Goal: Task Accomplishment & Management: Use online tool/utility

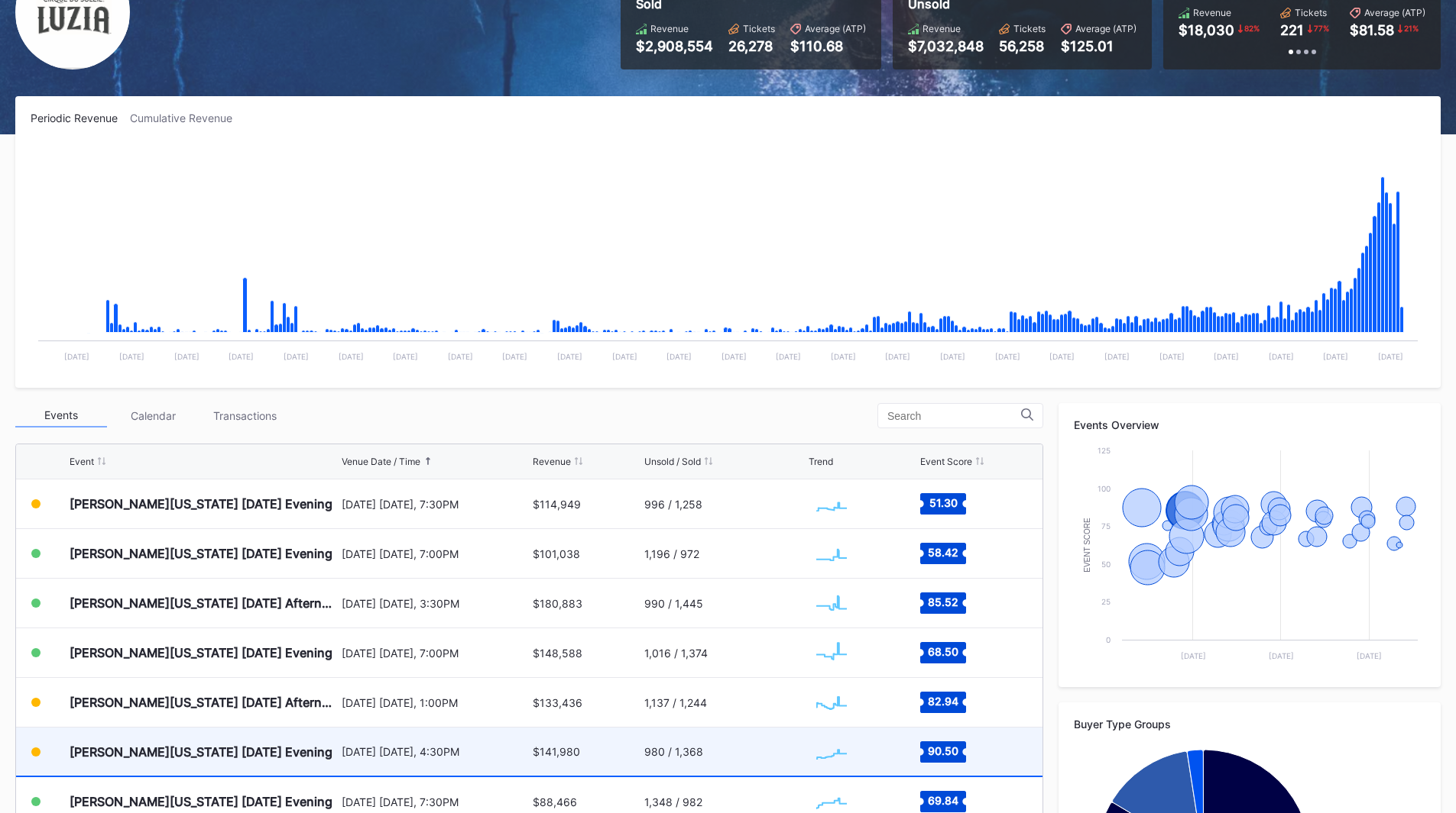
scroll to position [351, 0]
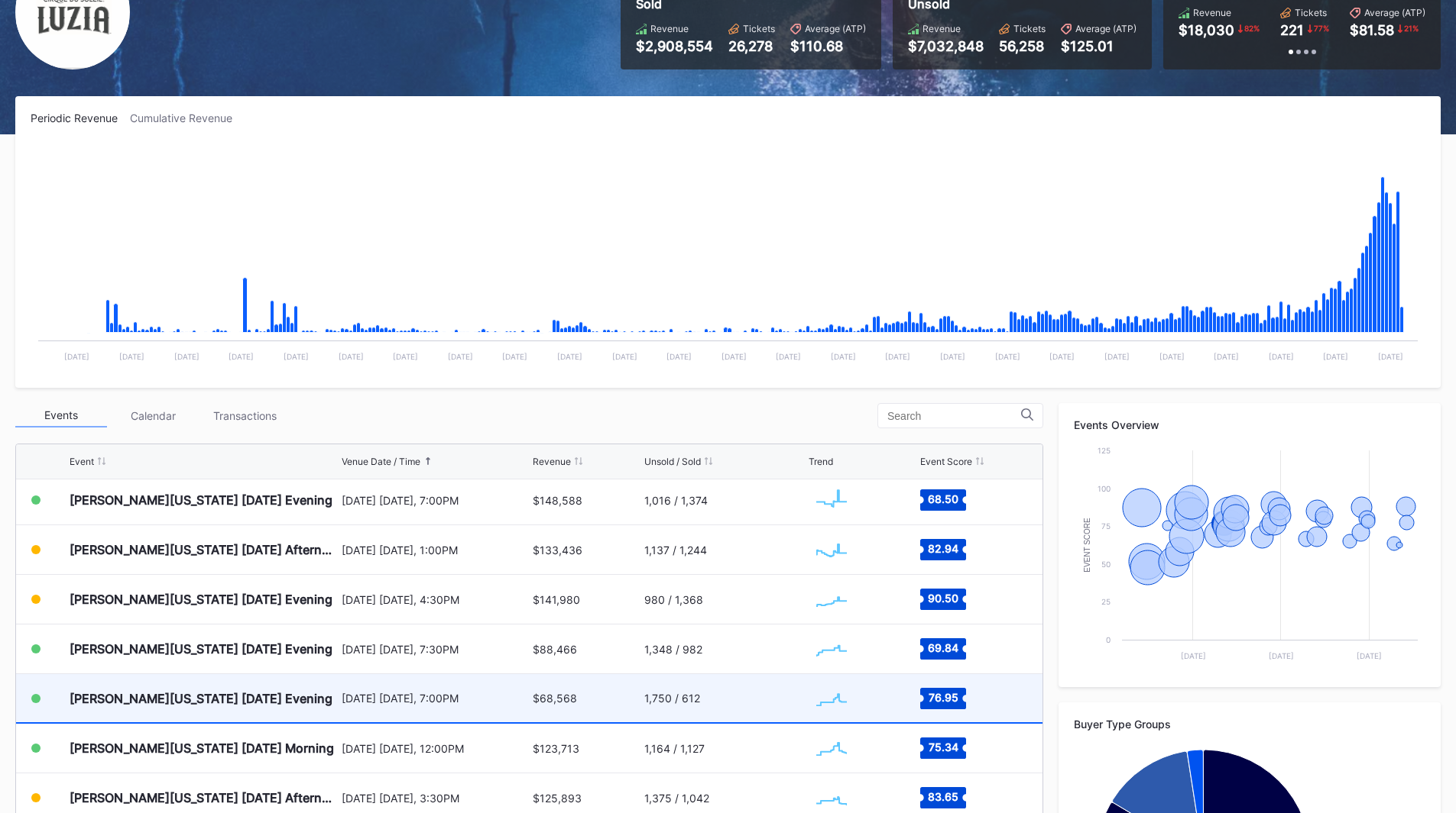
click at [264, 697] on div "[PERSON_NAME][US_STATE] [DATE] Evening" at bounding box center [201, 699] width 263 height 15
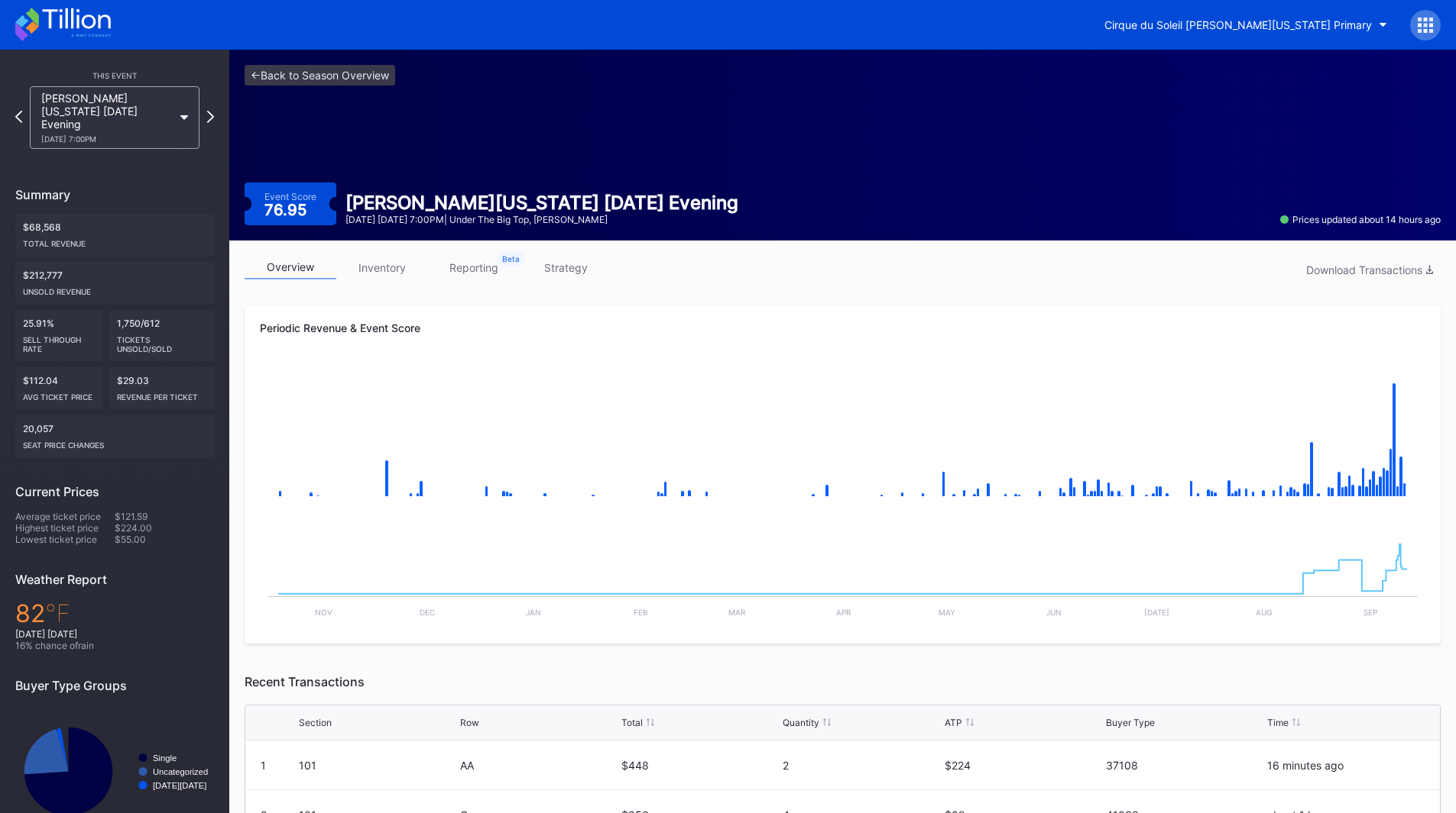
click at [376, 270] on link "inventory" at bounding box center [381, 268] width 91 height 24
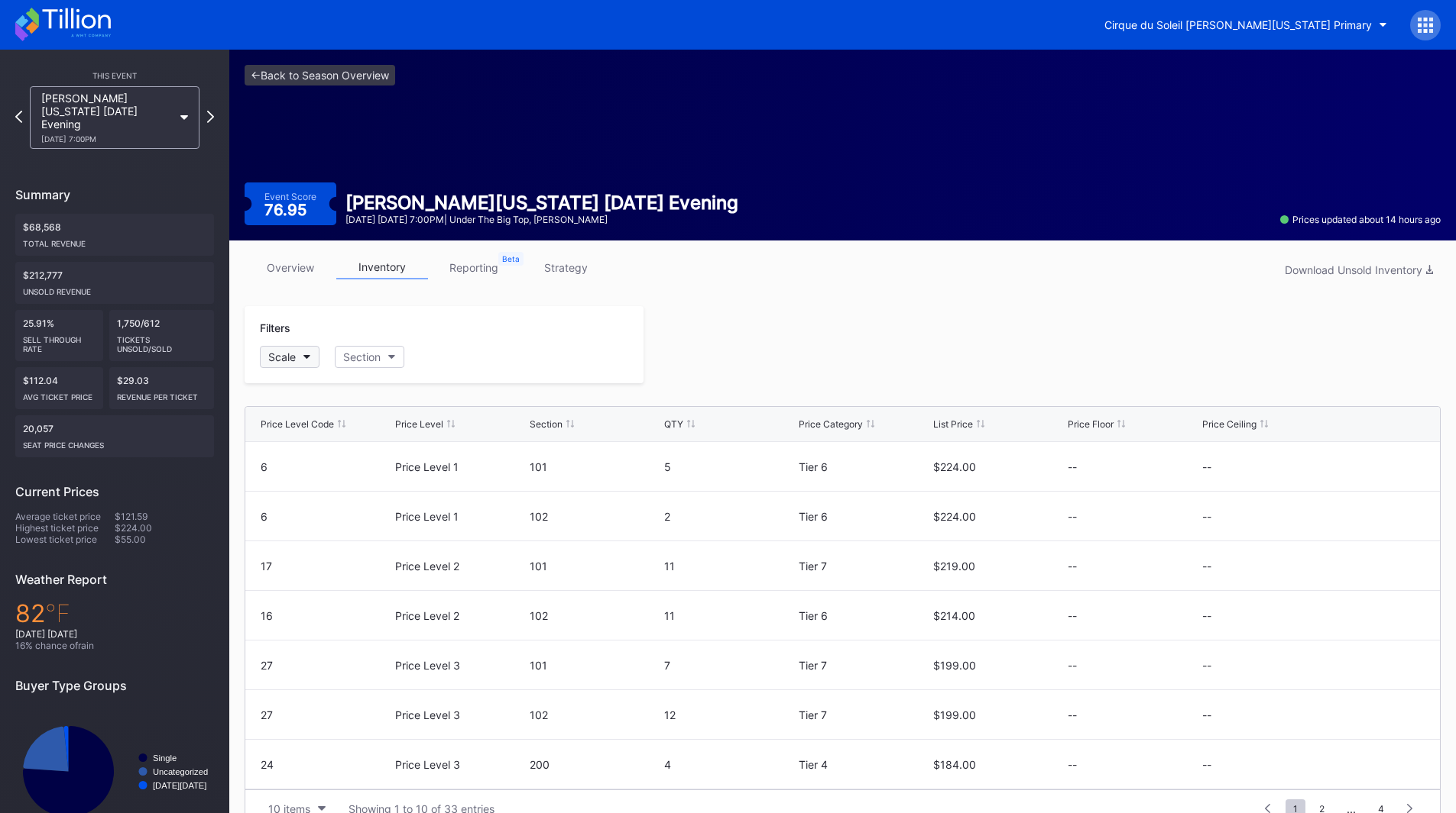
click at [300, 360] on button "Scale" at bounding box center [290, 356] width 60 height 22
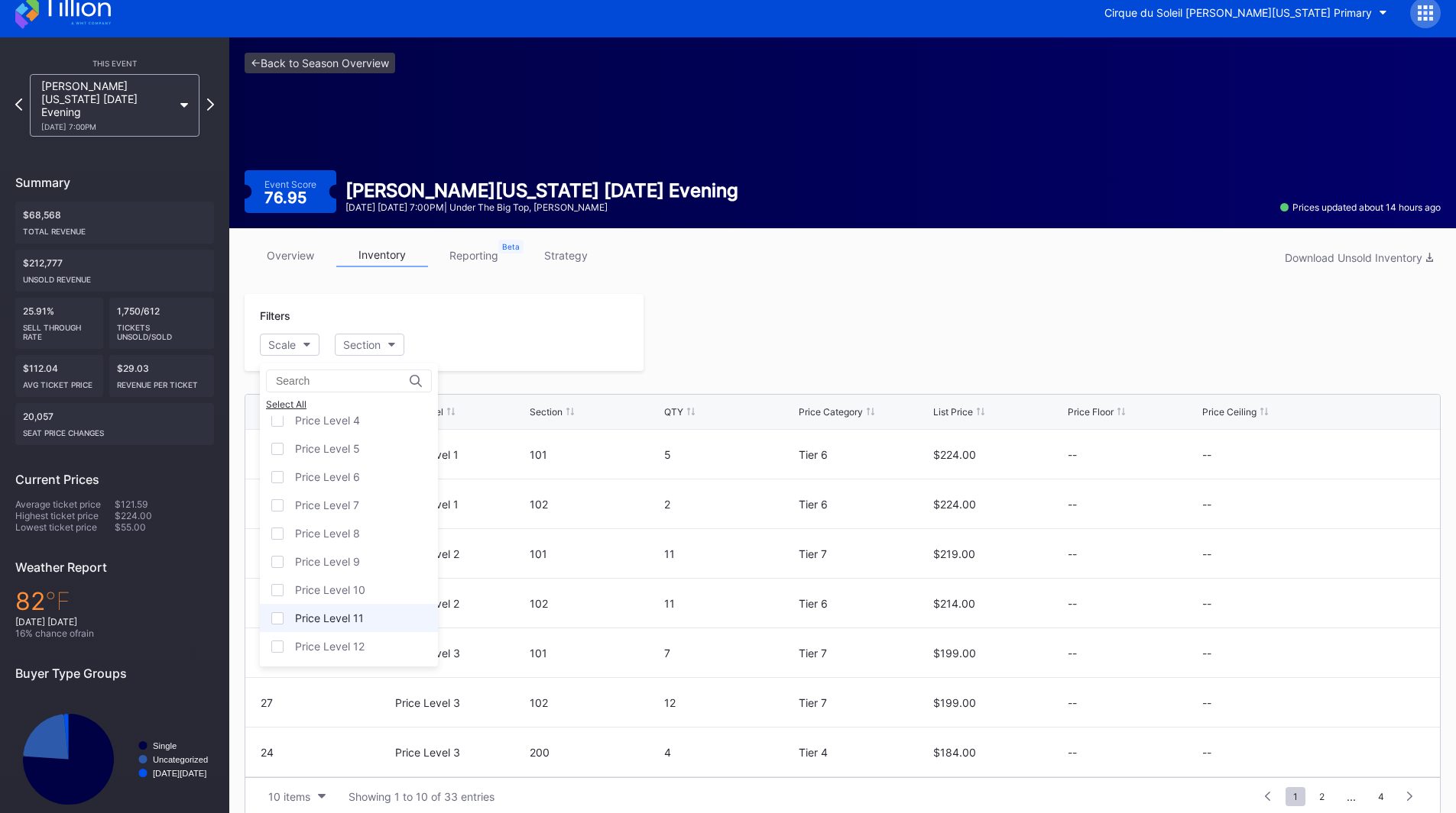
scroll to position [30, 0]
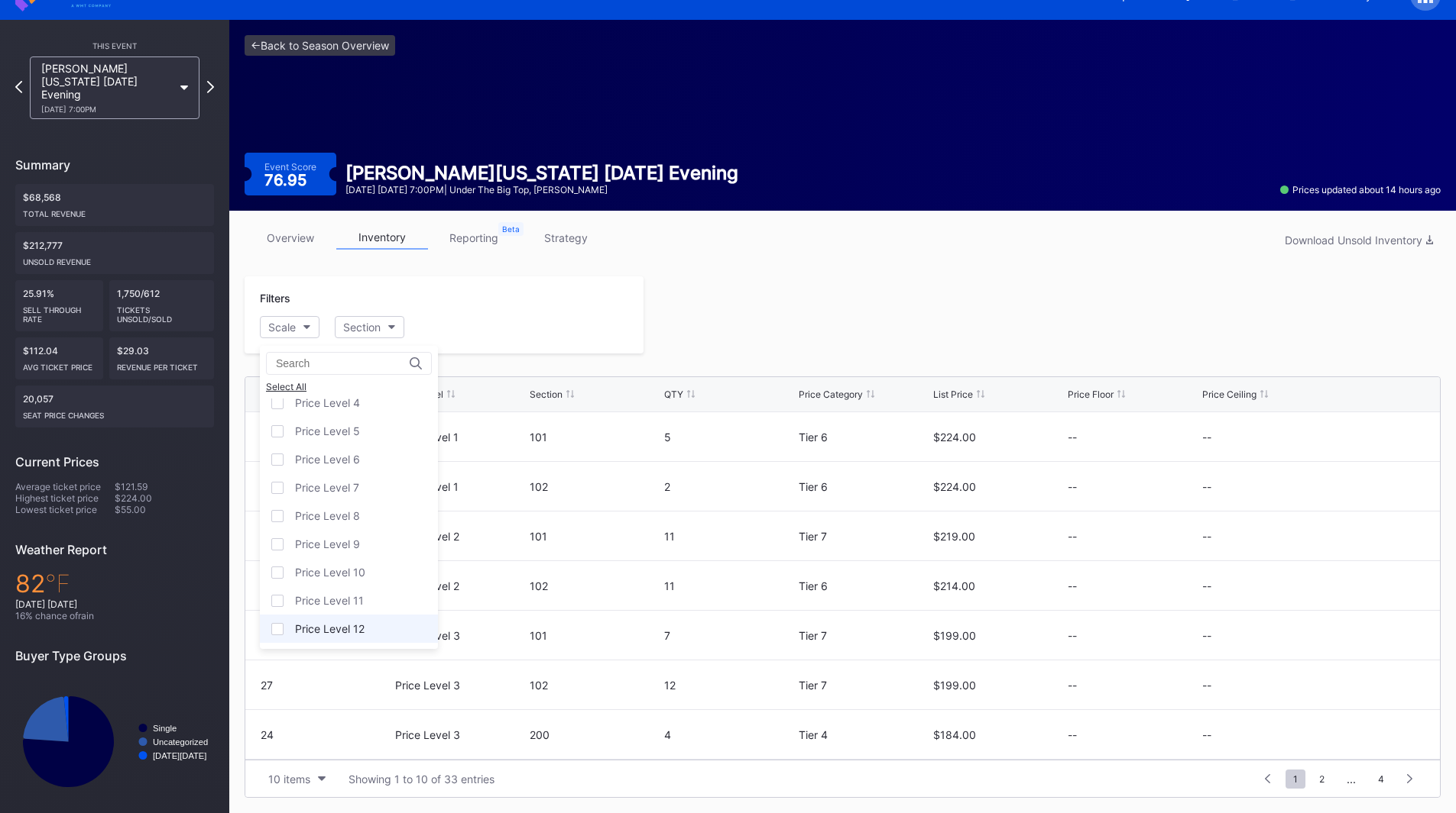
click at [331, 634] on div "Price Level 12" at bounding box center [329, 629] width 69 height 13
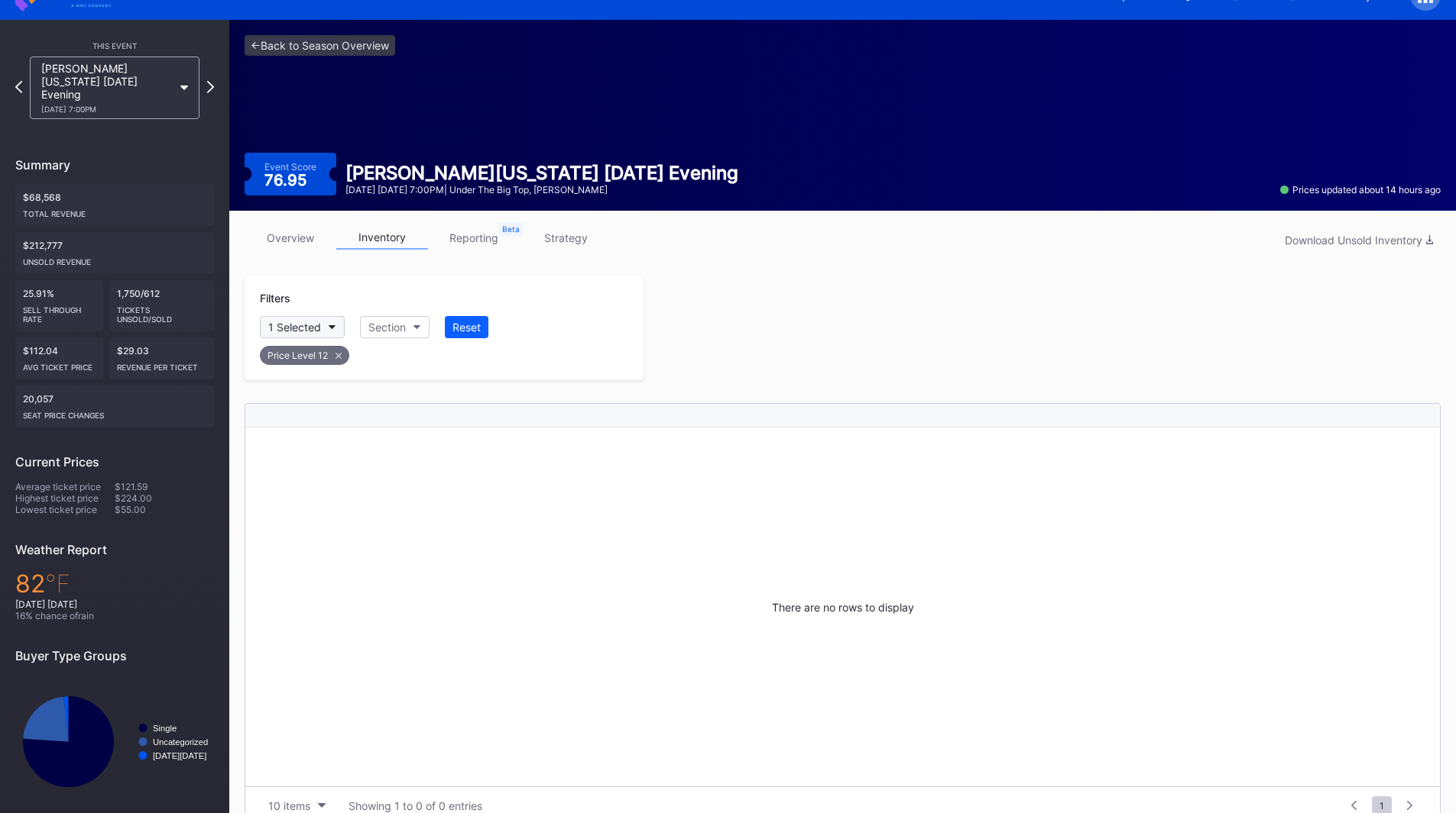
click at [327, 326] on button "1 Selected" at bounding box center [303, 326] width 85 height 22
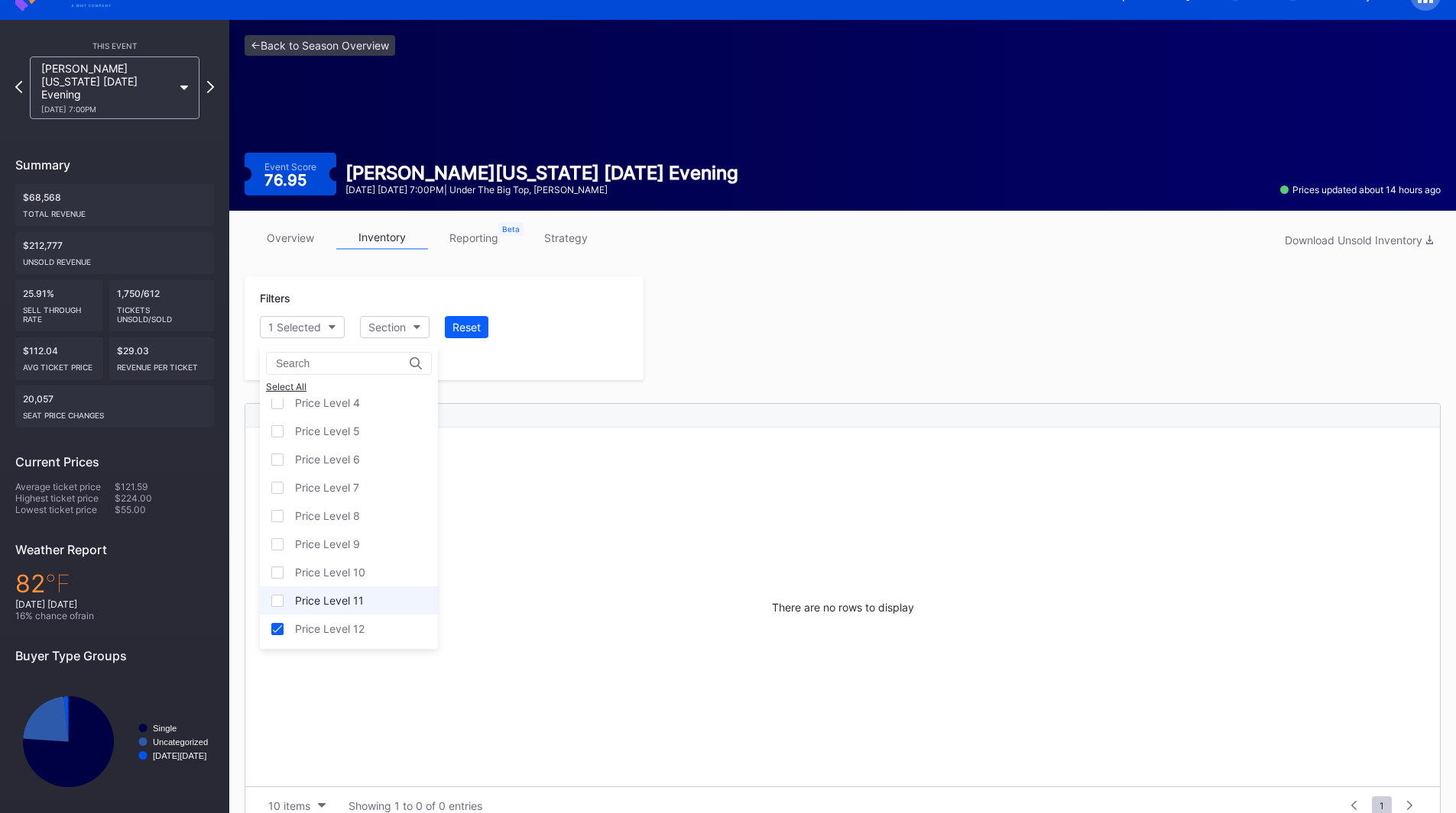
scroll to position [57, 0]
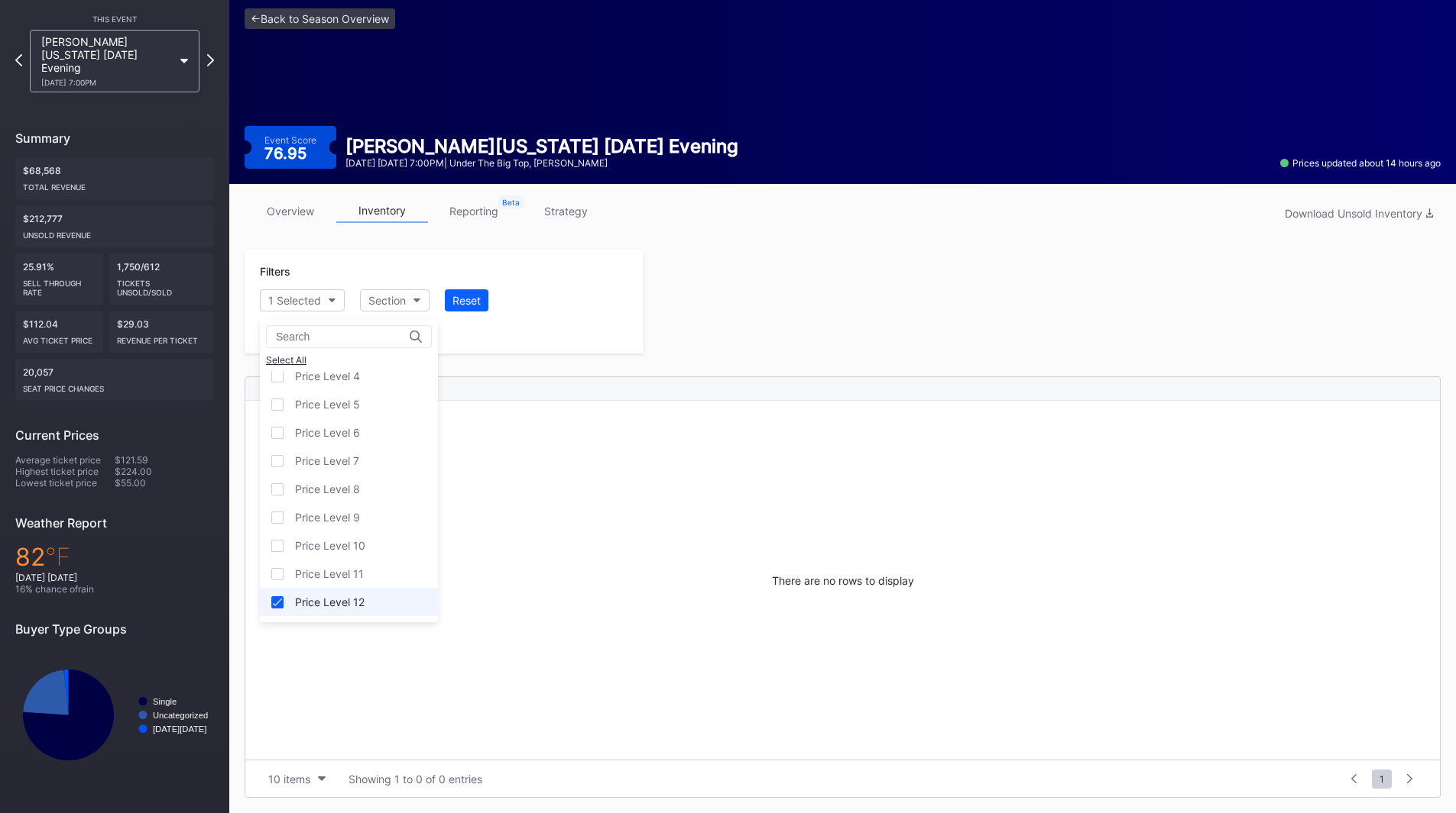
click at [345, 615] on div "Price Level 12" at bounding box center [349, 602] width 178 height 28
click at [349, 608] on div "Price Level 12" at bounding box center [329, 603] width 69 height 13
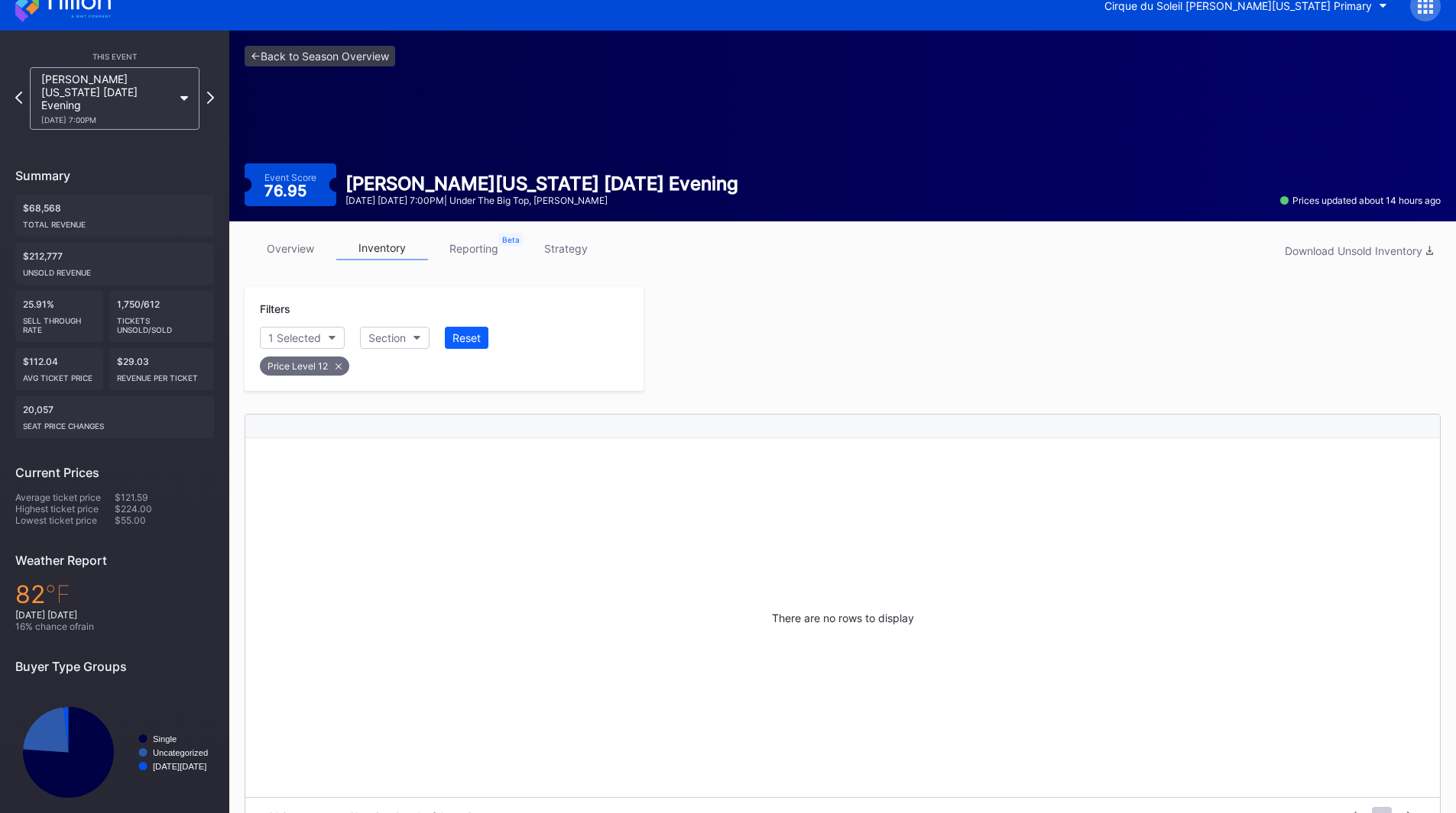
scroll to position [0, 0]
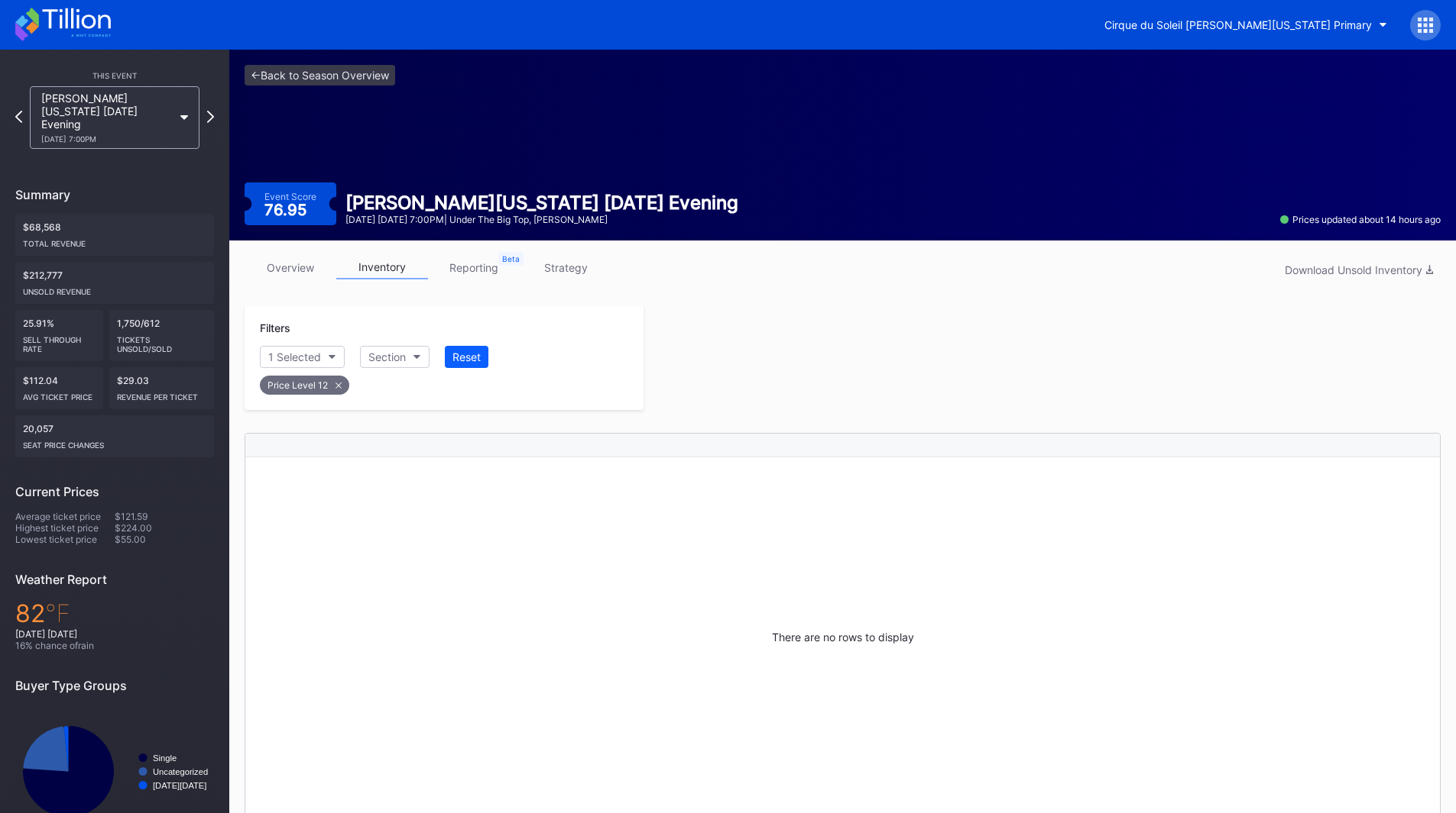
click at [69, 24] on icon at bounding box center [62, 24] width 95 height 34
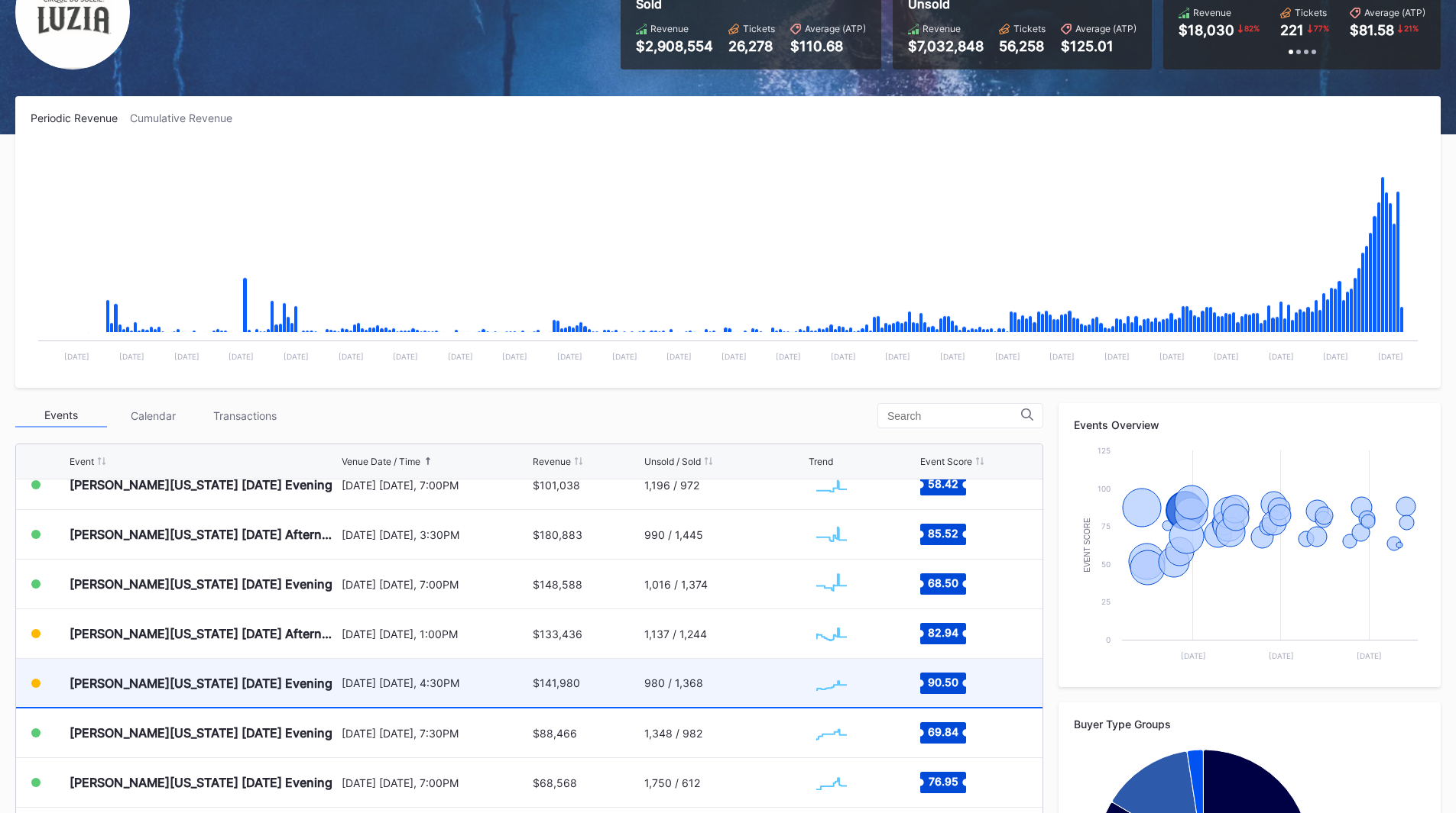
scroll to position [351, 0]
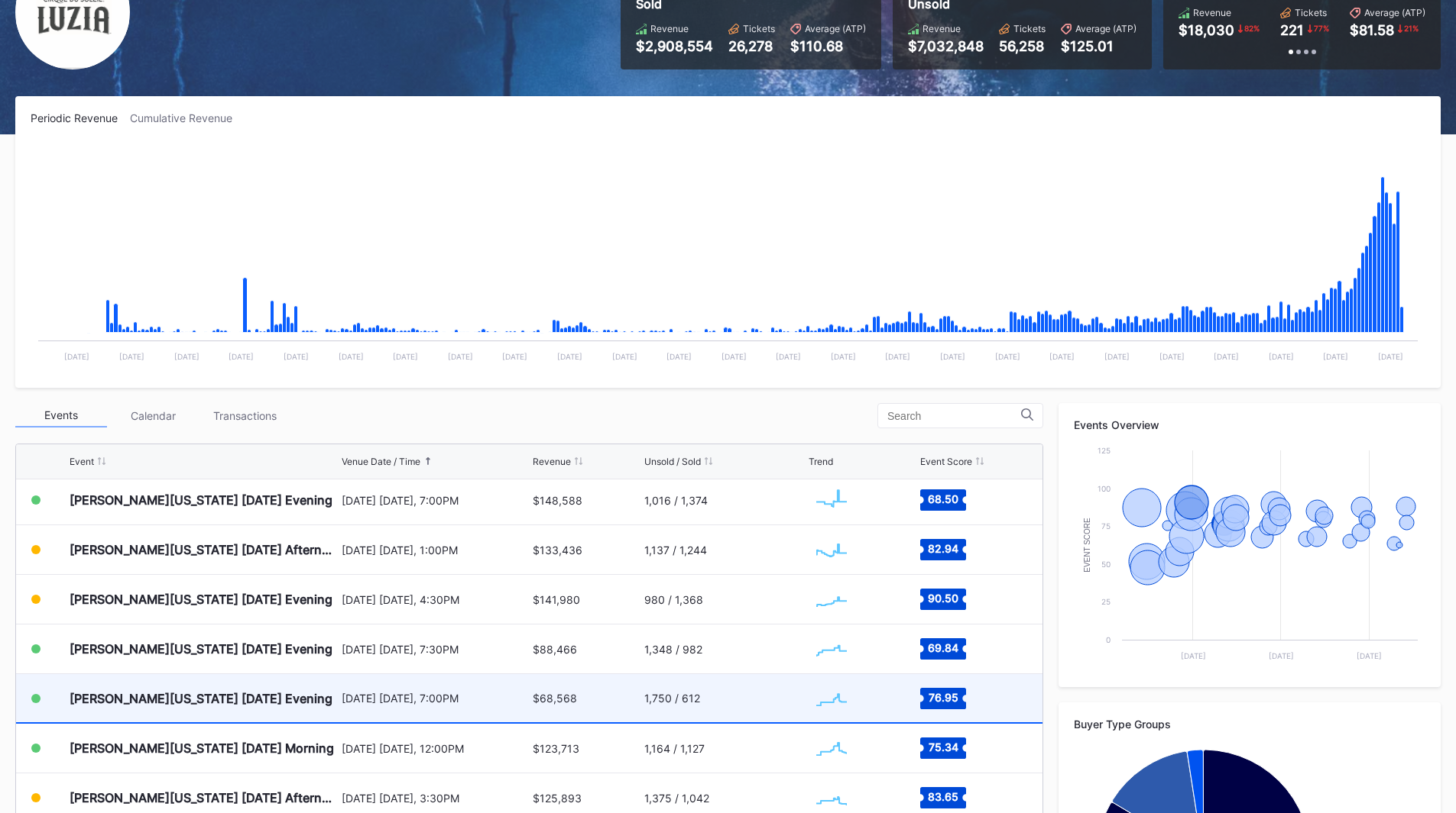
click at [299, 709] on div "[PERSON_NAME][US_STATE] [DATE] Evening" at bounding box center [203, 699] width 268 height 48
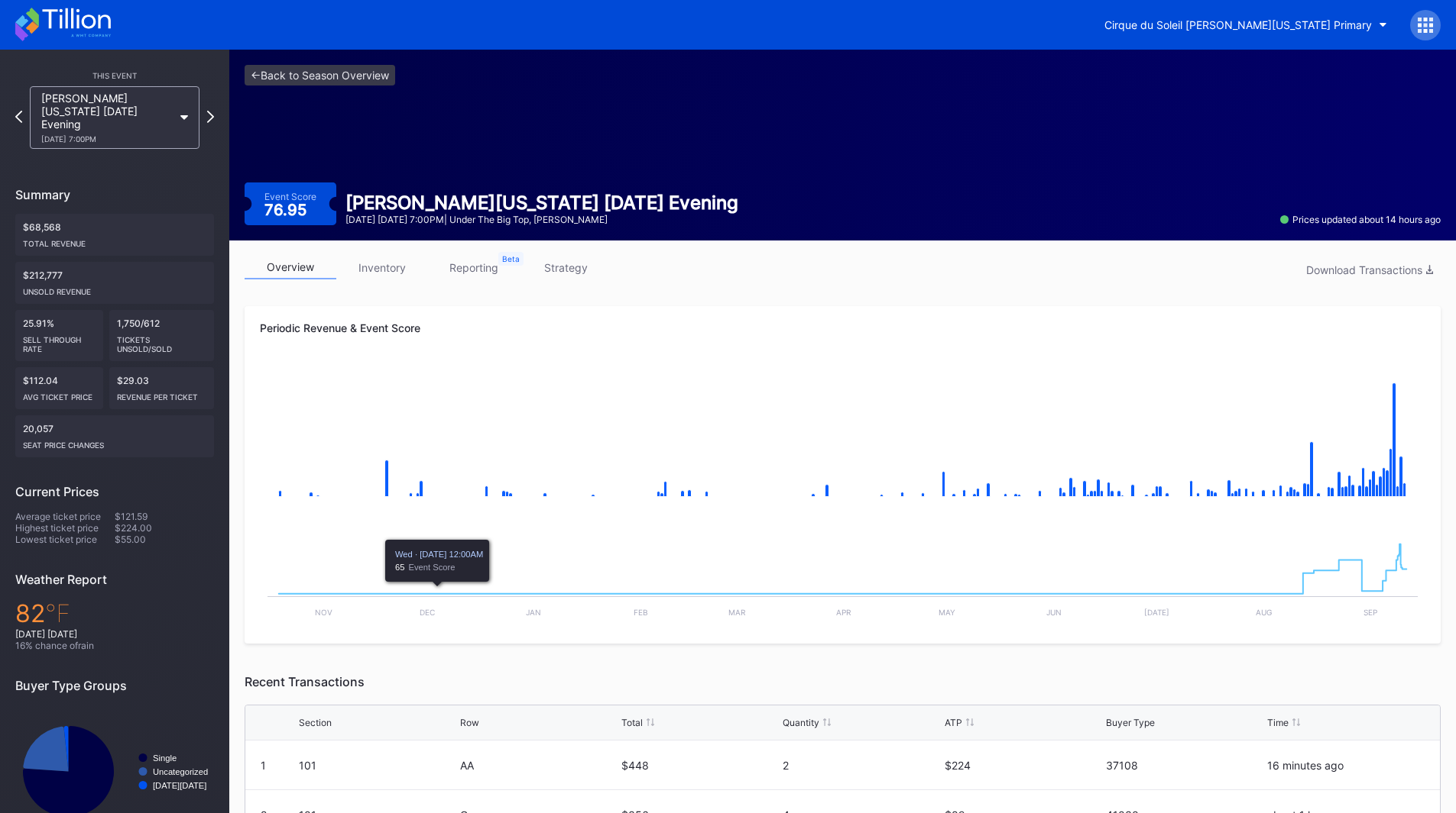
click at [378, 266] on link "inventory" at bounding box center [381, 268] width 91 height 24
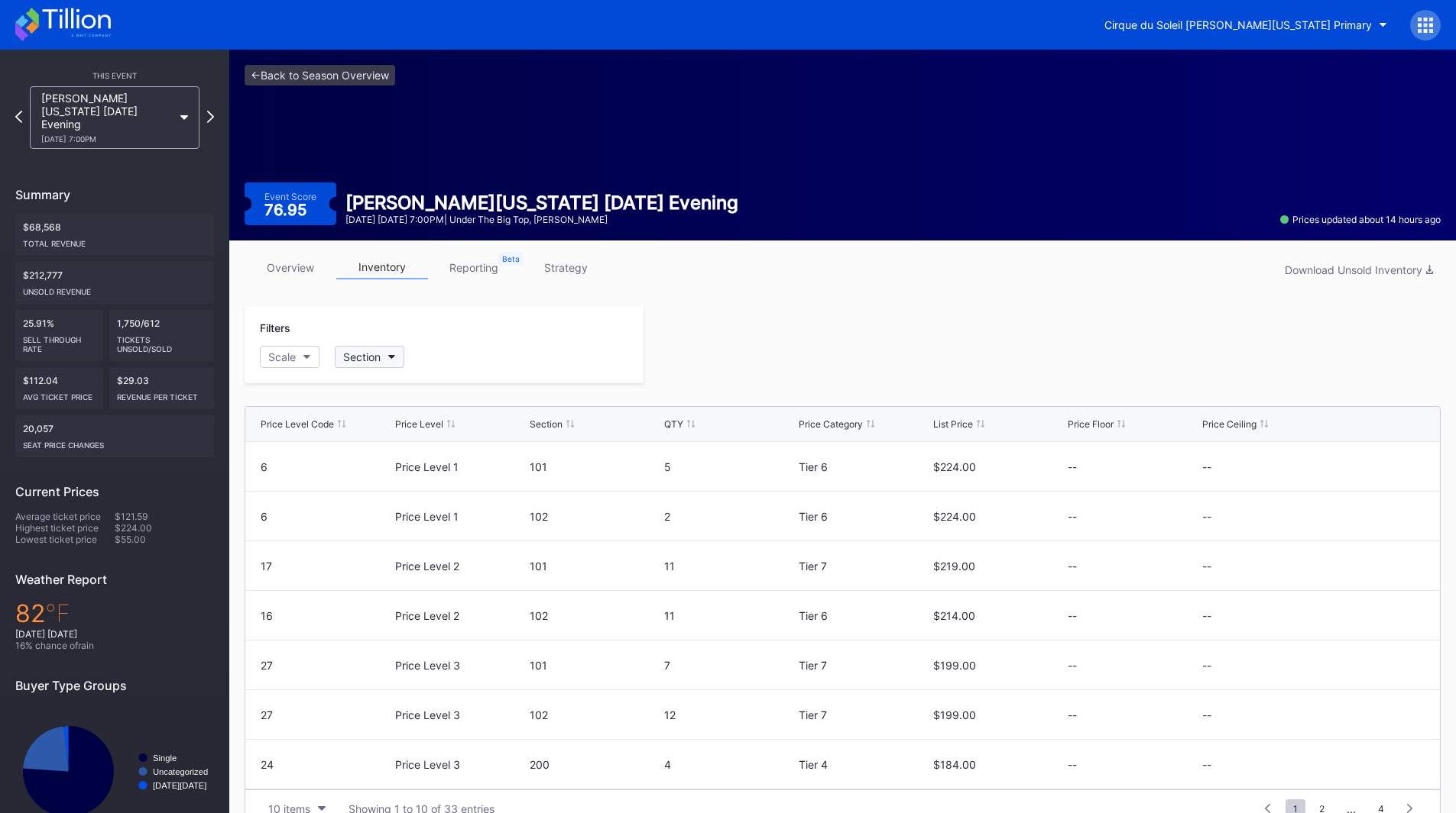
click at [362, 361] on div "Section" at bounding box center [361, 357] width 37 height 13
click at [391, 652] on div "206" at bounding box center [424, 658] width 178 height 28
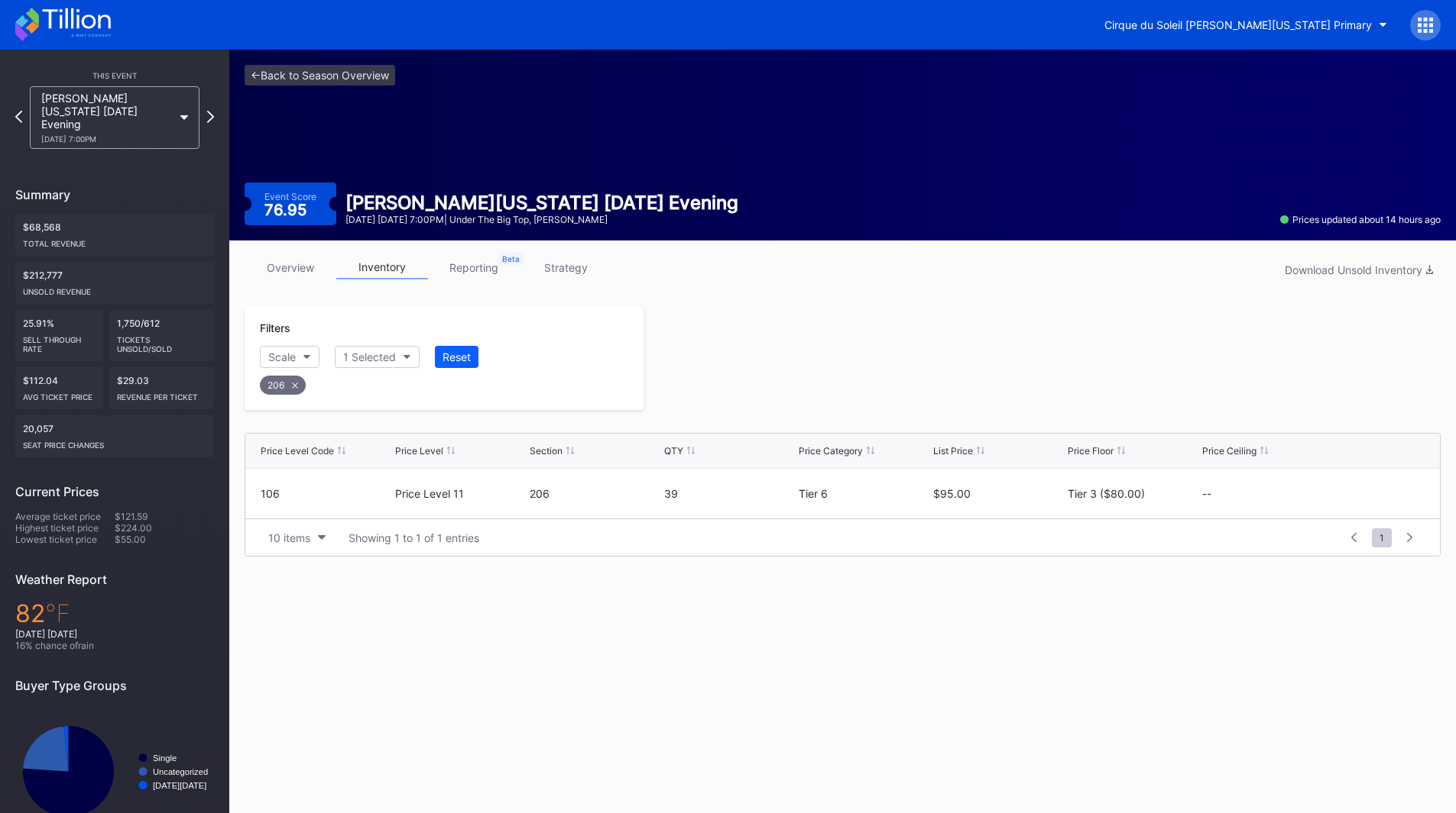
click at [46, 23] on icon at bounding box center [62, 24] width 95 height 34
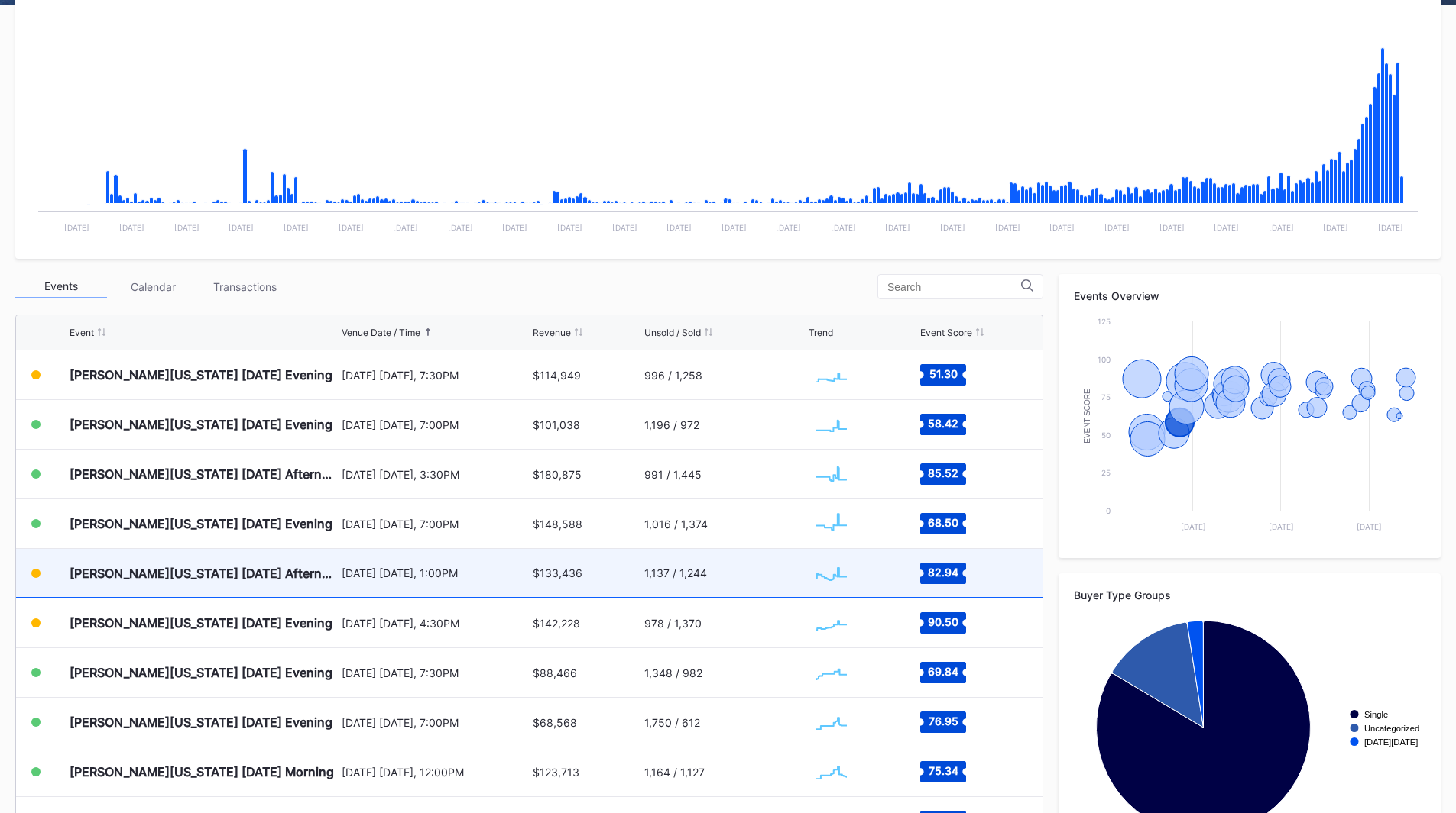
scroll to position [305, 0]
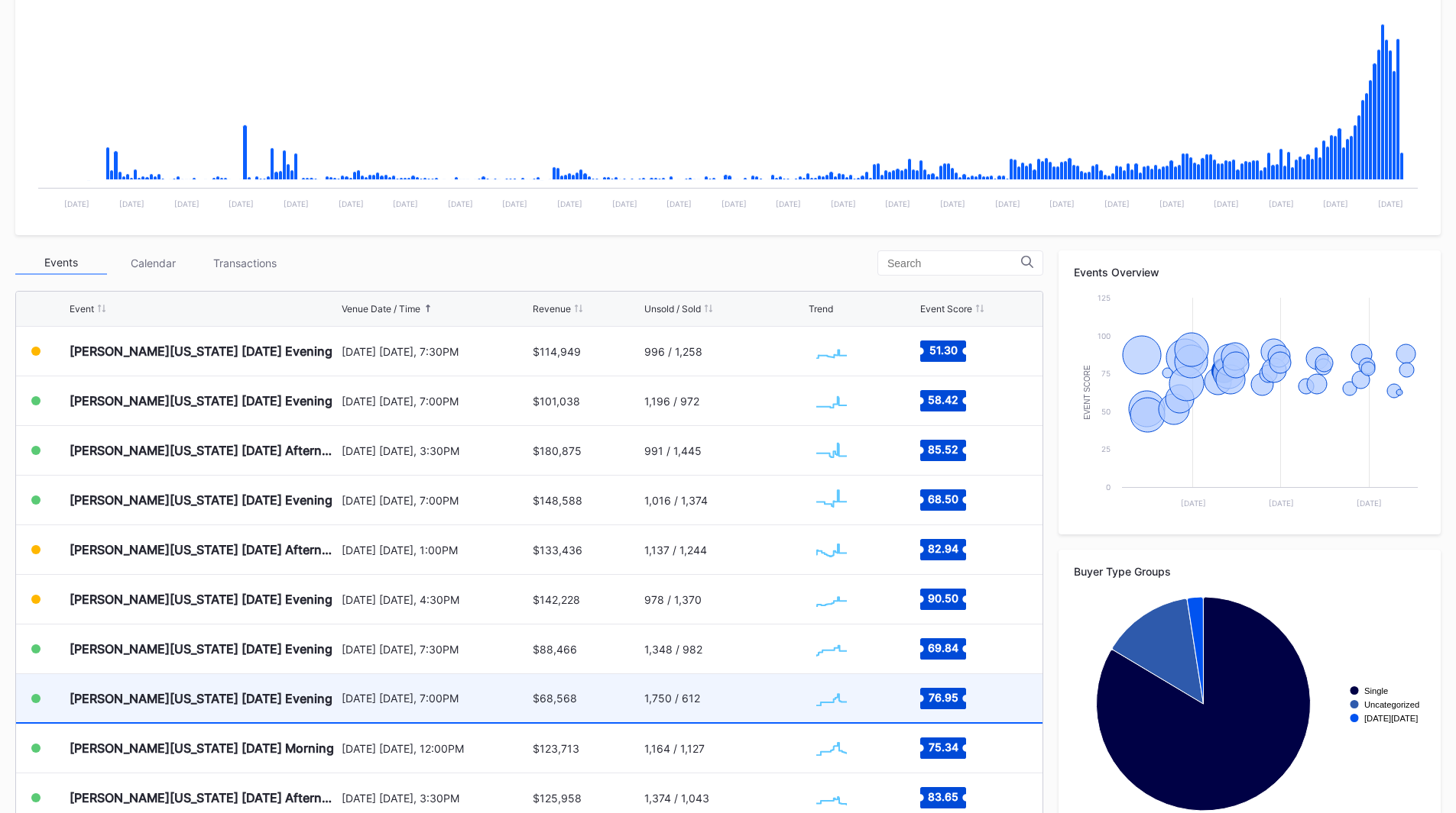
click at [342, 689] on div "[DATE] [DATE], 7:00PM" at bounding box center [436, 699] width 188 height 48
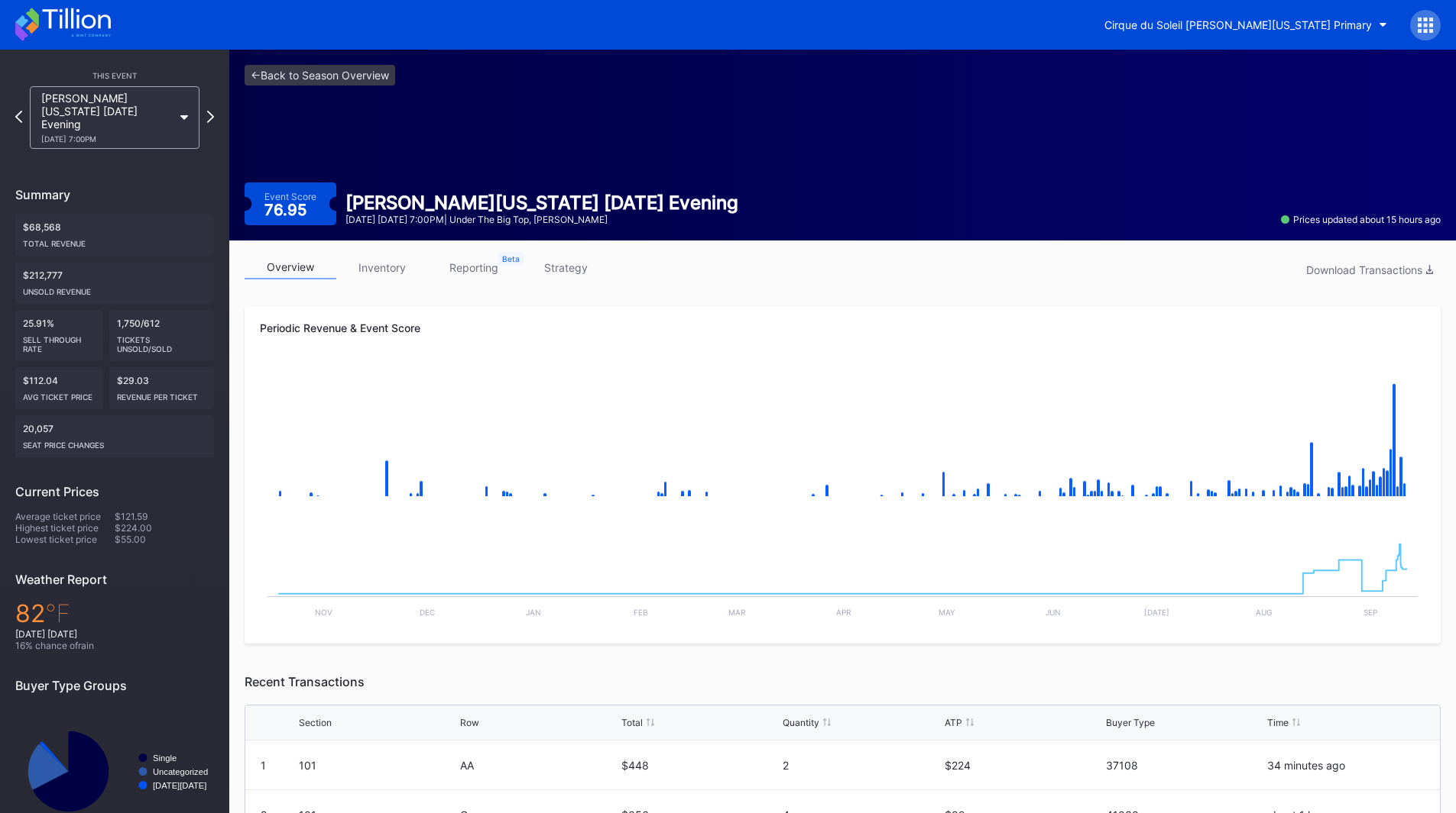
click at [384, 267] on link "inventory" at bounding box center [381, 268] width 91 height 24
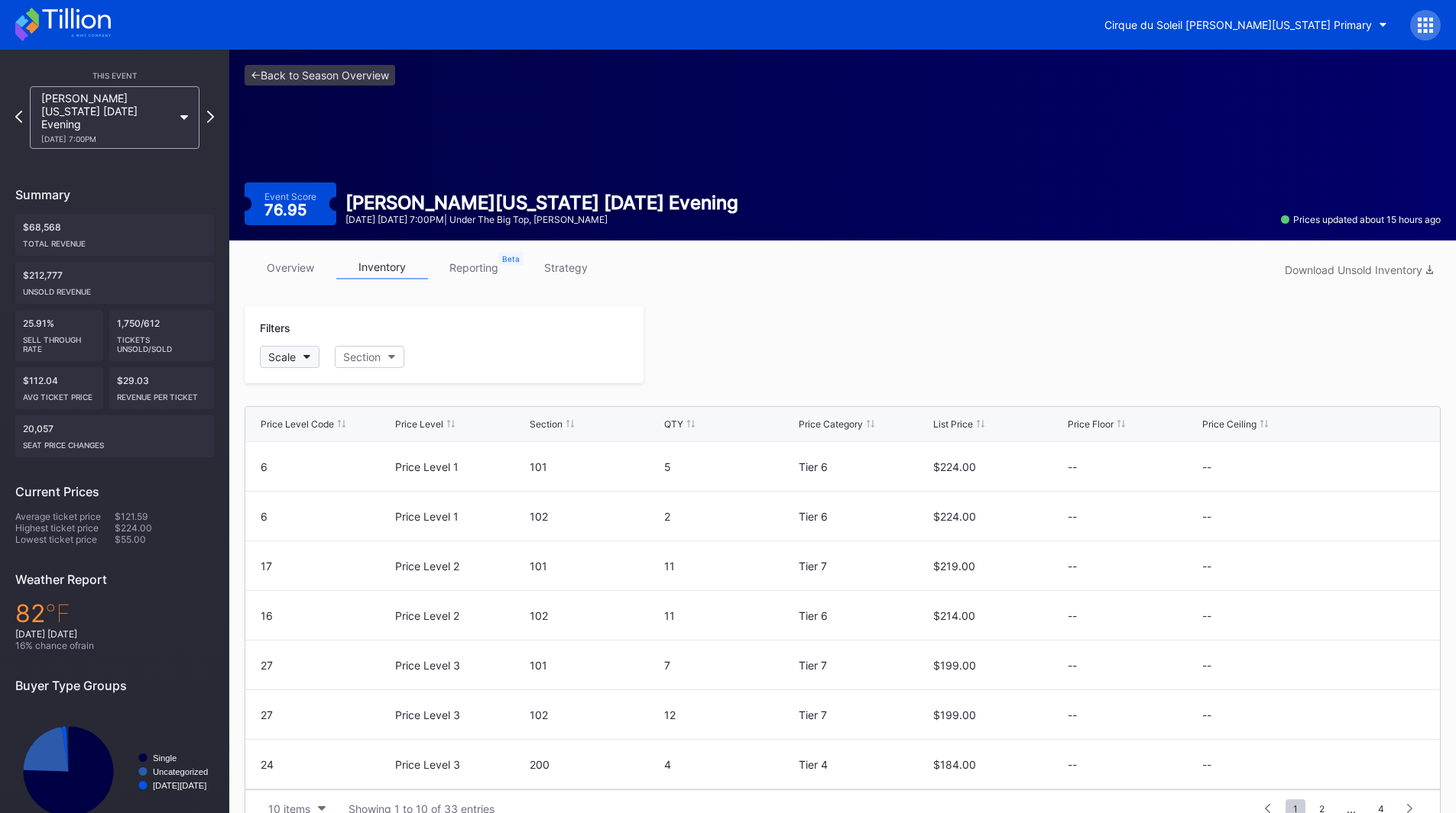
click at [296, 365] on button "Scale" at bounding box center [290, 356] width 60 height 22
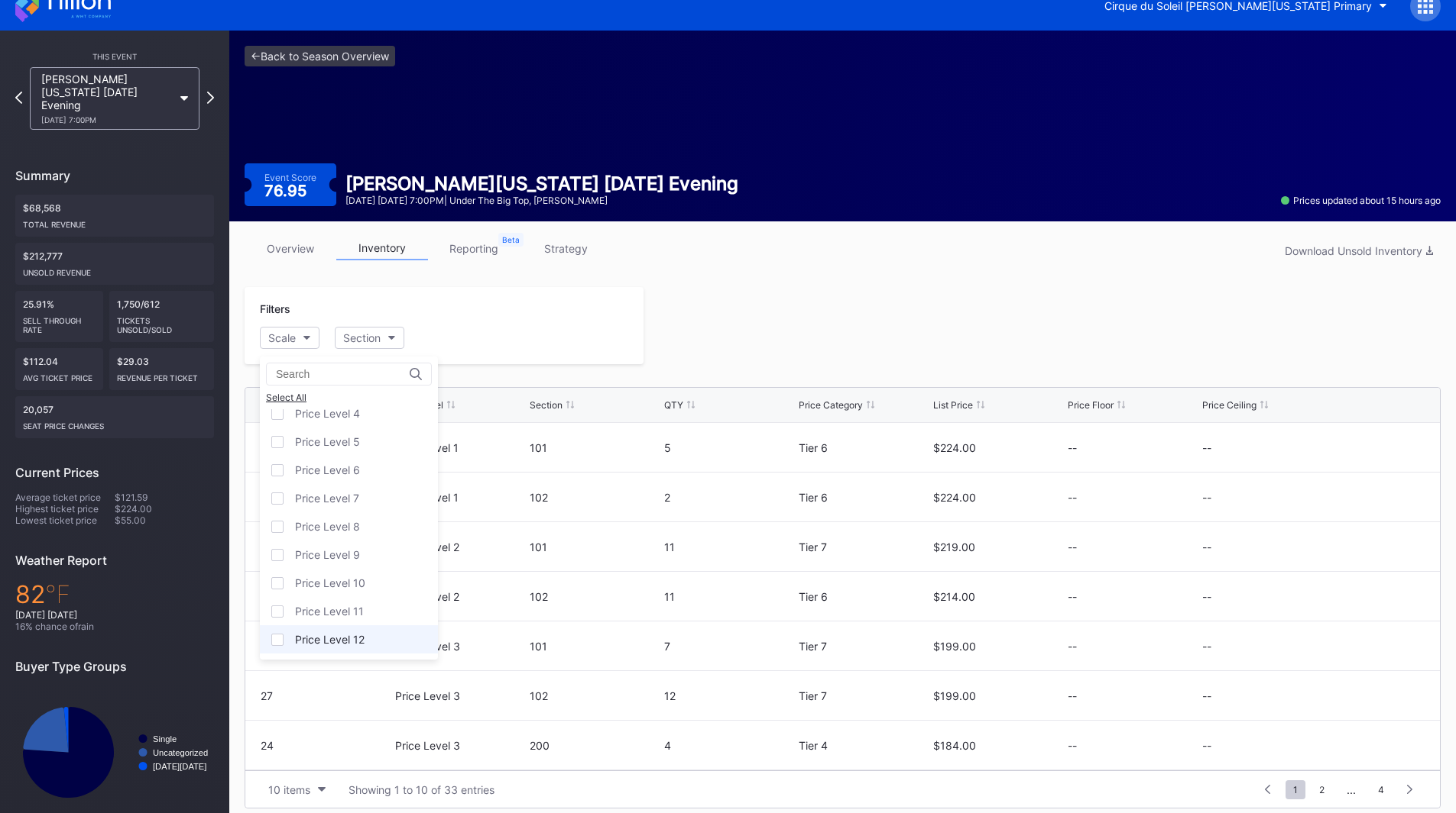
scroll to position [30, 0]
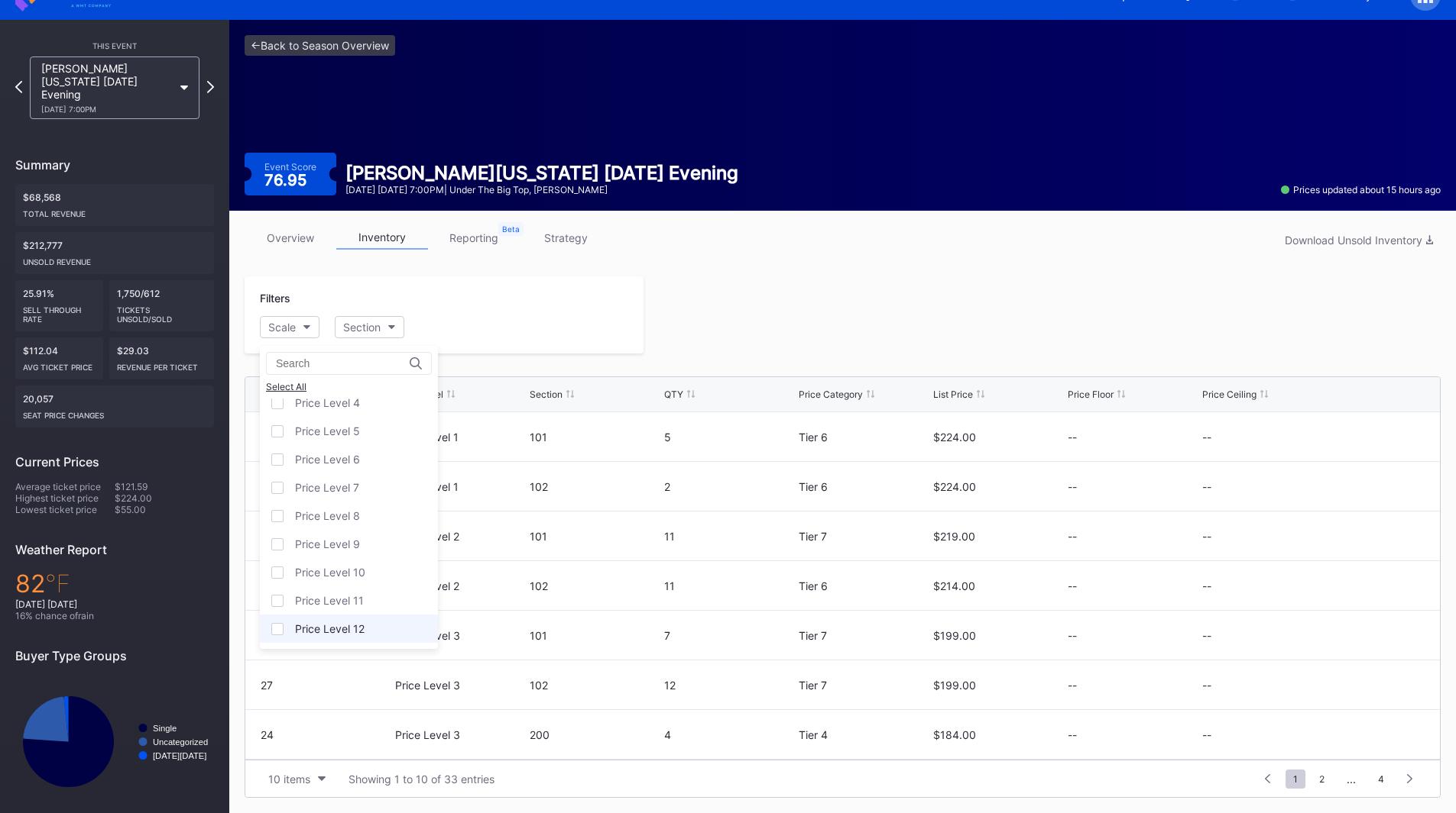
click at [329, 618] on div "Price Level 12" at bounding box center [349, 629] width 178 height 28
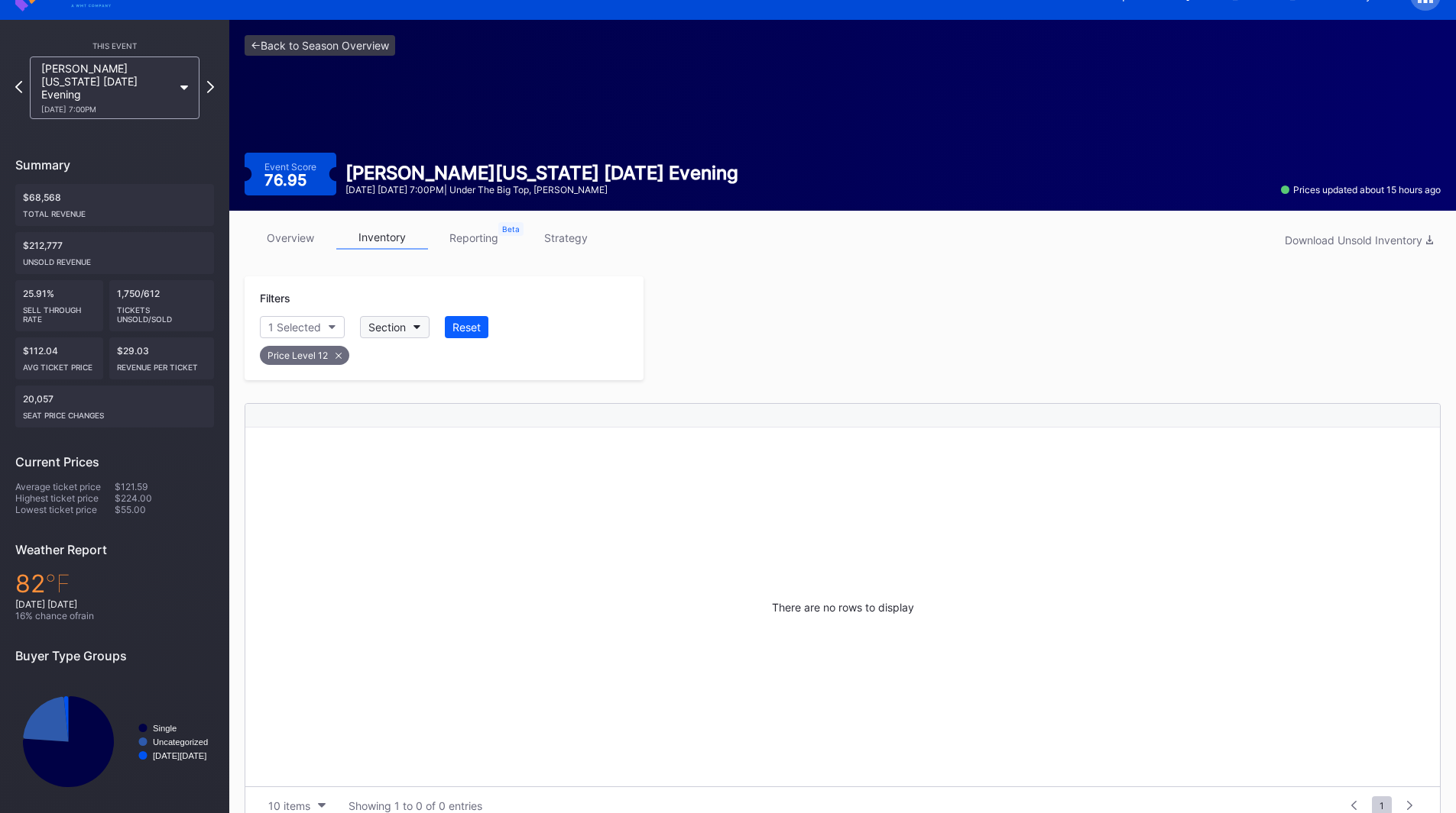
click at [413, 326] on button "Section" at bounding box center [395, 326] width 69 height 22
click at [417, 626] on div "206" at bounding box center [449, 629] width 178 height 28
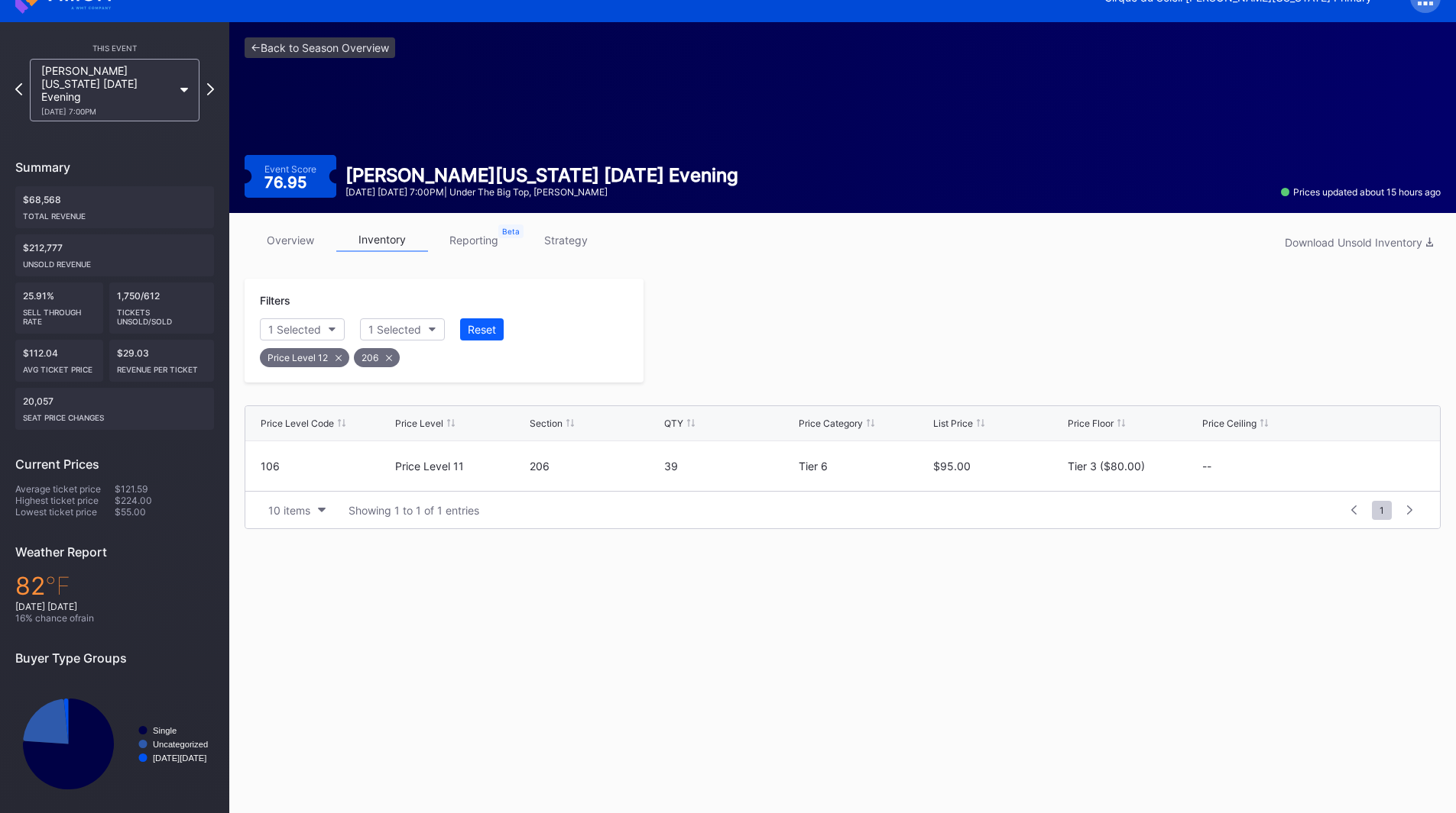
click at [335, 358] on icon at bounding box center [338, 358] width 6 height 6
click at [846, 316] on div at bounding box center [1042, 330] width 797 height 104
